Goal: Task Accomplishment & Management: Manage account settings

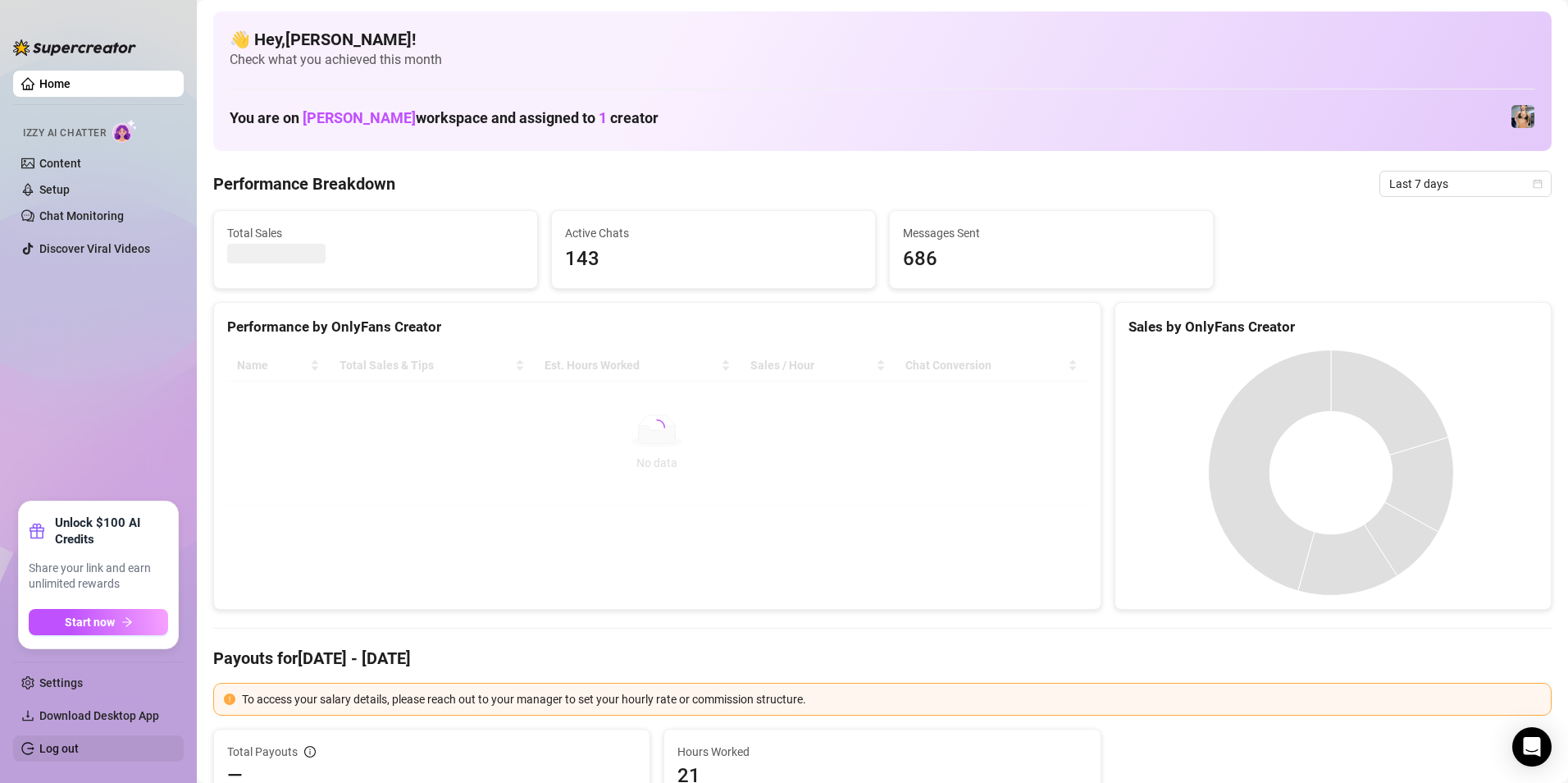
click at [68, 742] on link "Log out" at bounding box center [58, 749] width 39 height 13
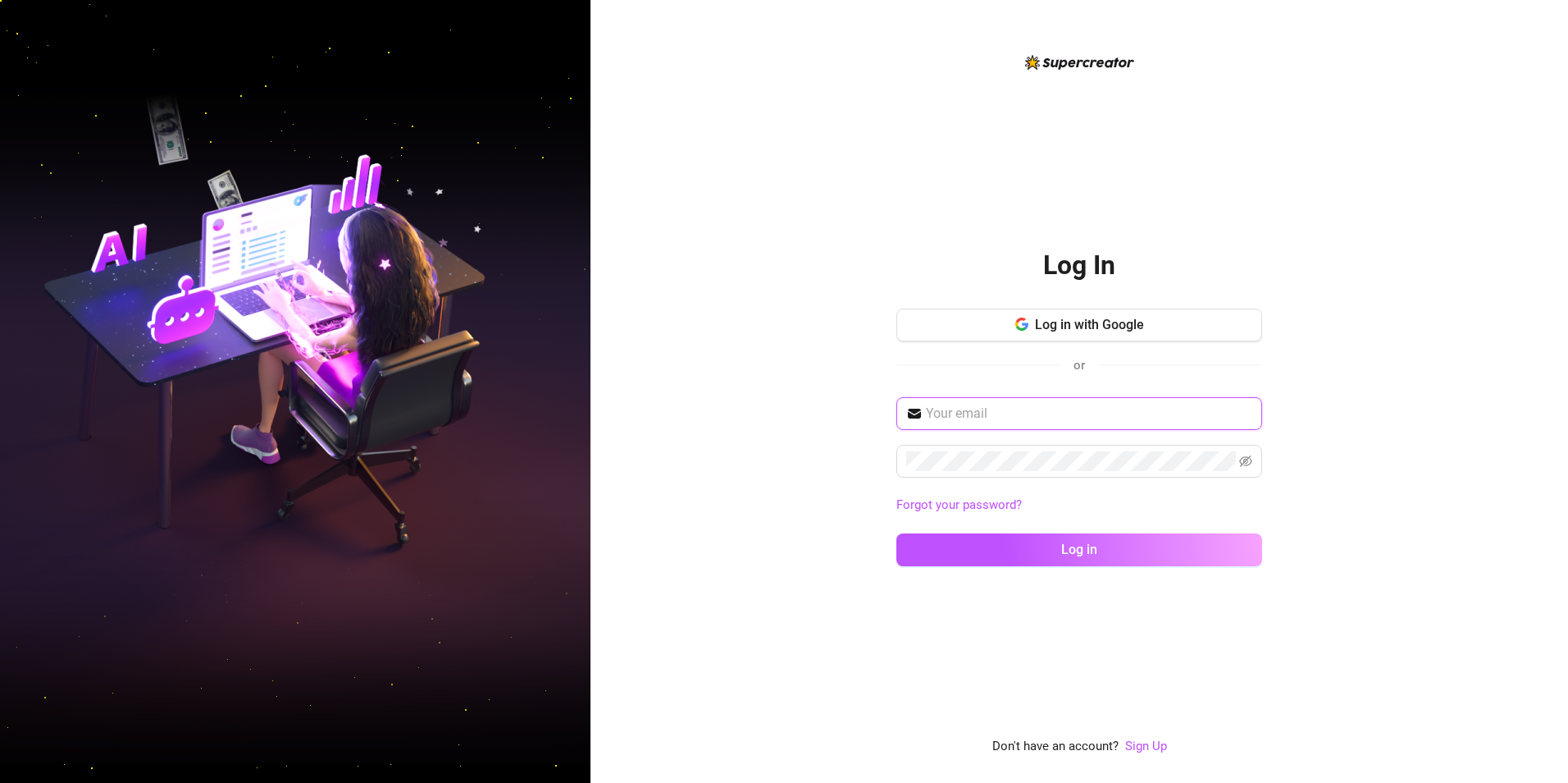
click at [975, 412] on input "text" at bounding box center [1089, 413] width 326 height 20
type input "[EMAIL_ADDRESS][DOMAIN_NAME]"
click at [1007, 516] on div "Forgot your password?" at bounding box center [1079, 505] width 366 height 27
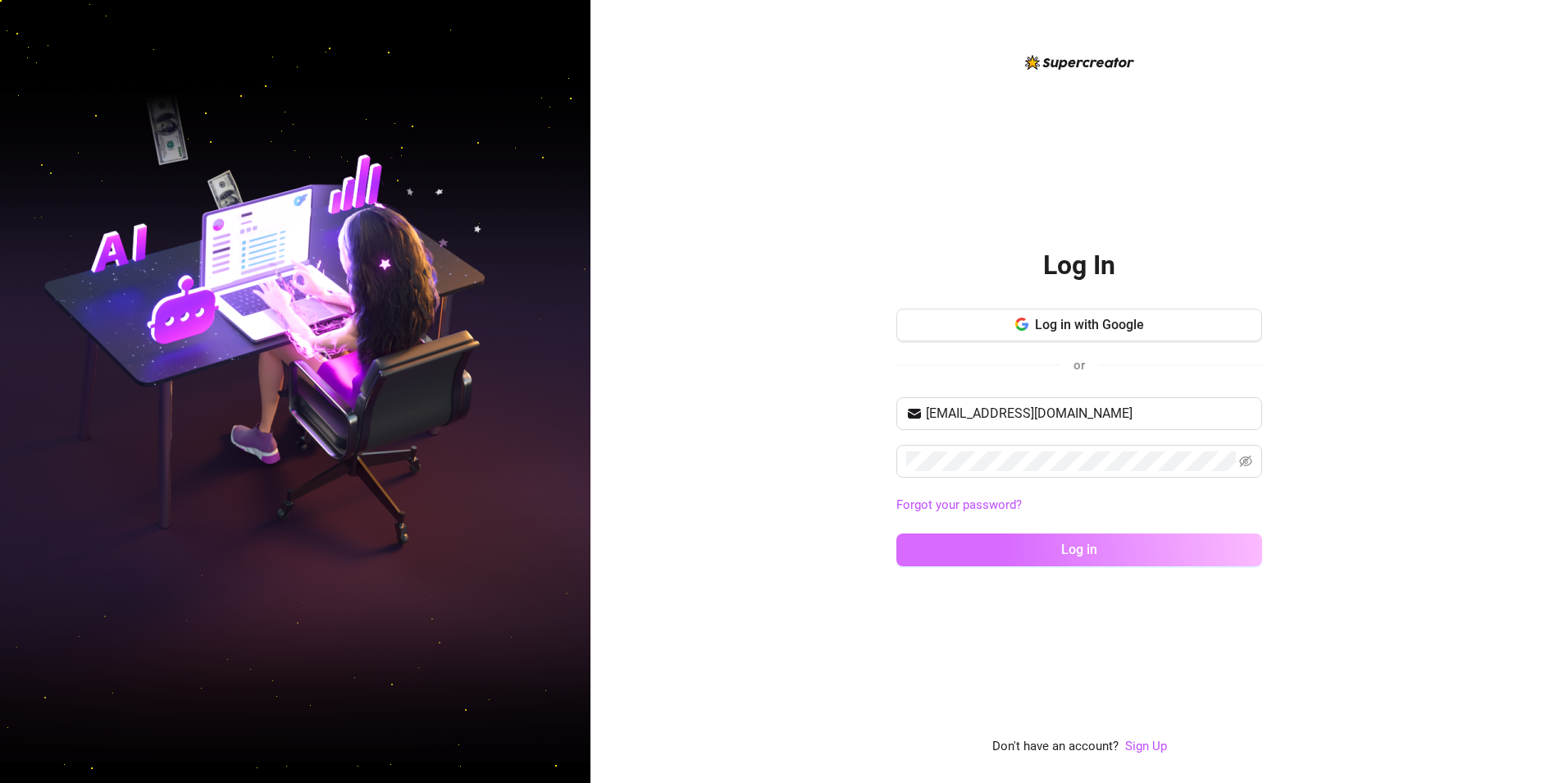
drag, startPoint x: 1007, startPoint y: 516, endPoint x: 982, endPoint y: 562, distance: 52.4
click at [982, 562] on div "[EMAIL_ADDRESS][DOMAIN_NAME] Forgot your password? Log in" at bounding box center [1079, 488] width 366 height 184
click at [982, 559] on button "Log in" at bounding box center [1079, 549] width 366 height 32
